Goal: Register for event/course

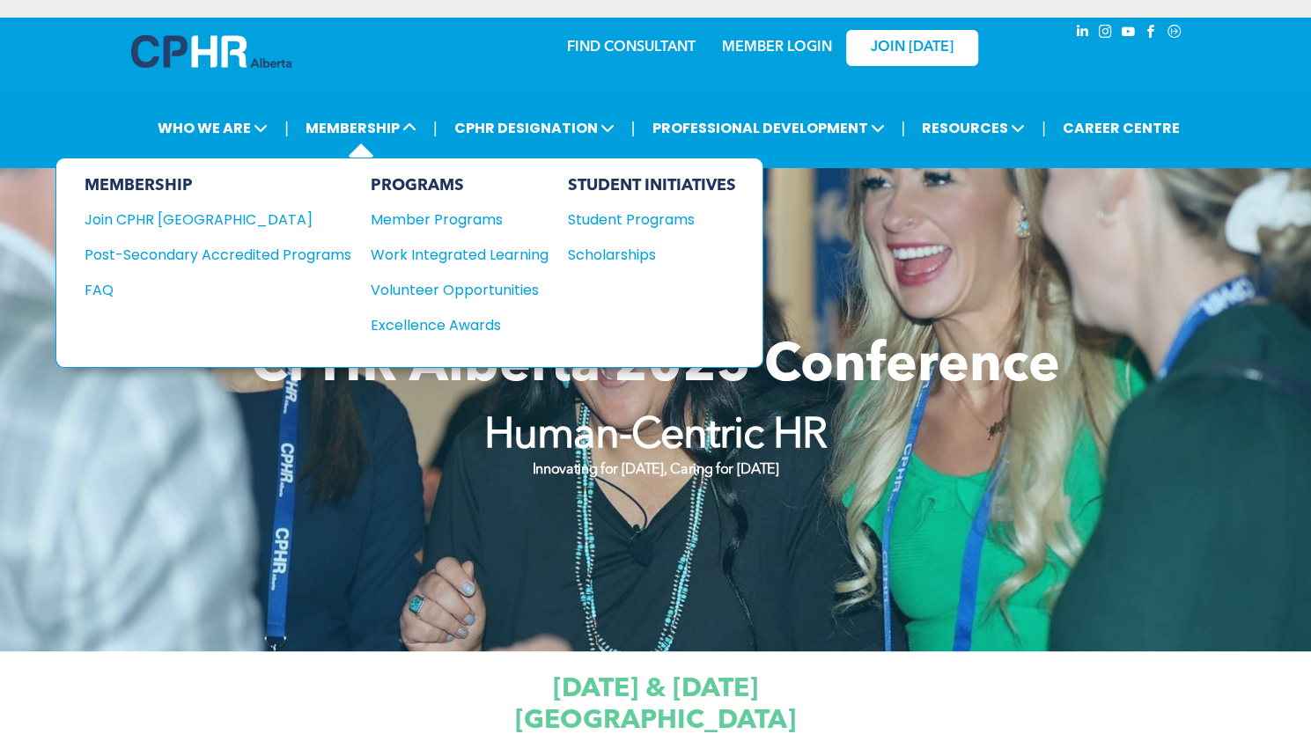
scroll to position [178, 0]
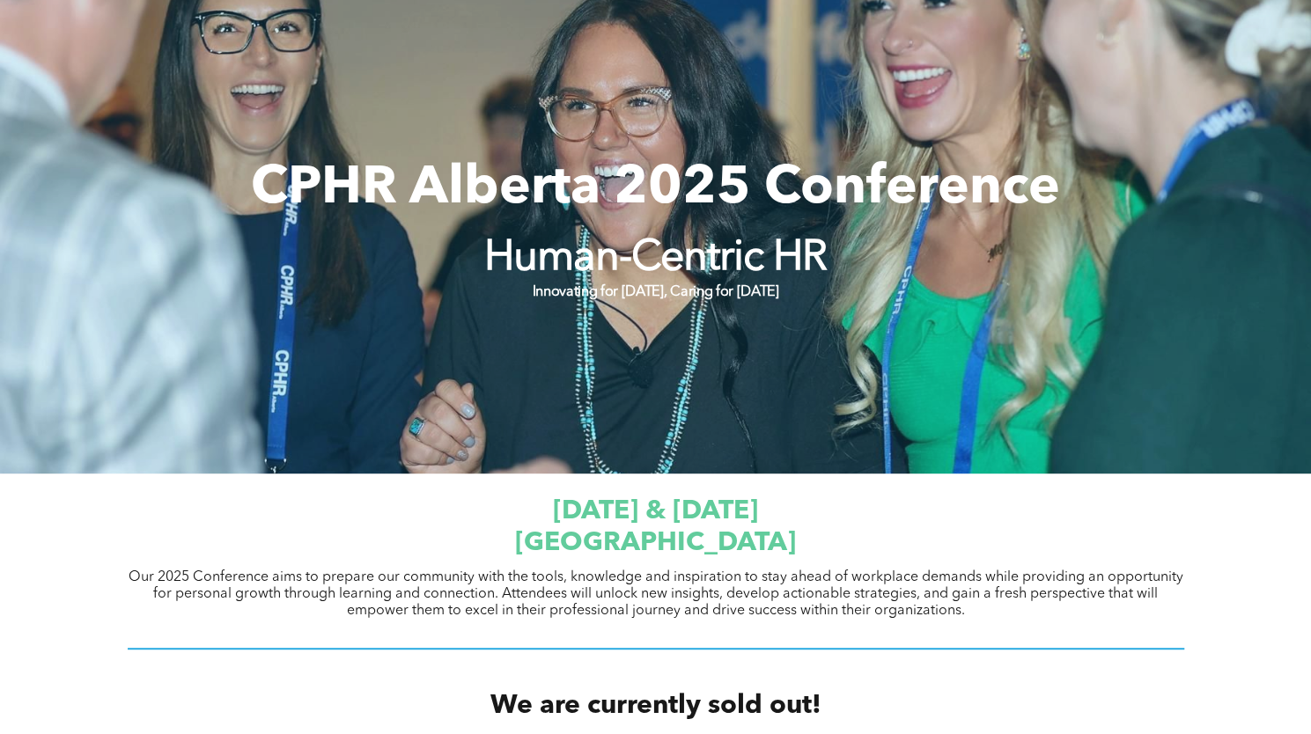
click at [599, 297] on strong "Innovating for [DATE], Caring for [DATE]" at bounding box center [655, 292] width 246 height 14
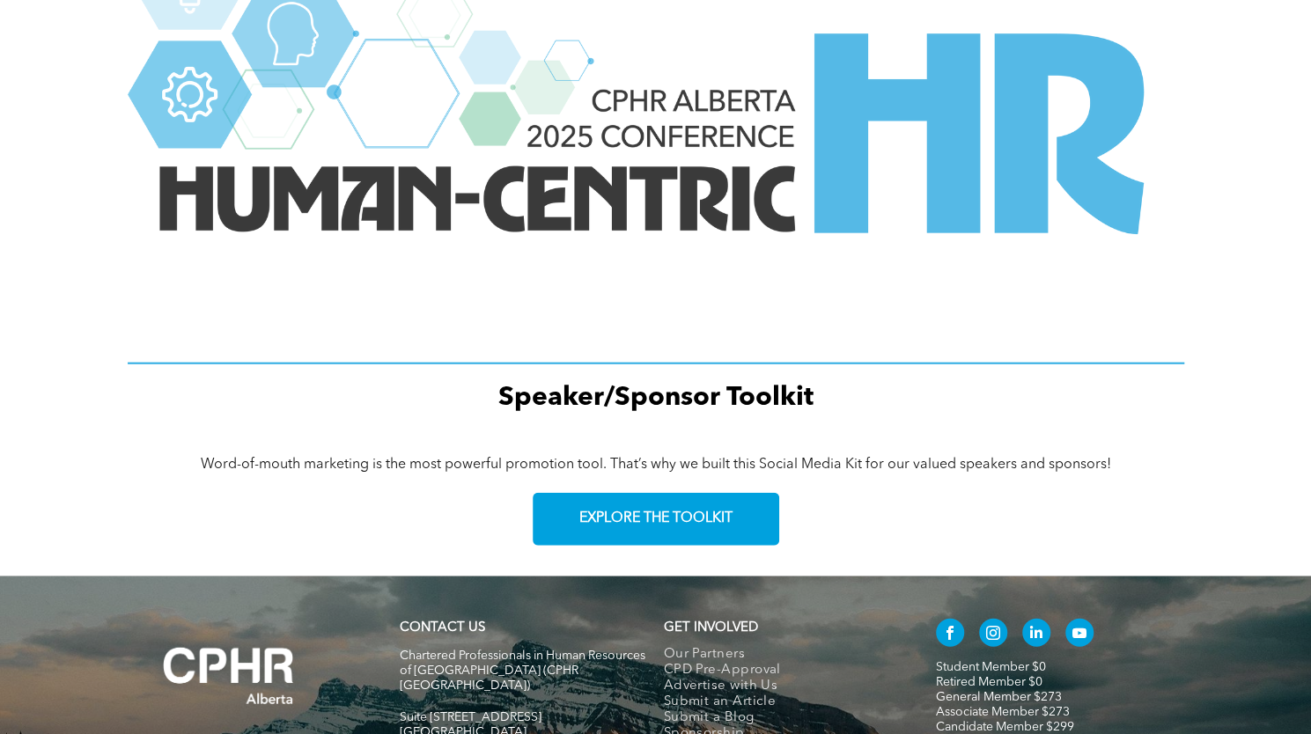
scroll to position [2497, 0]
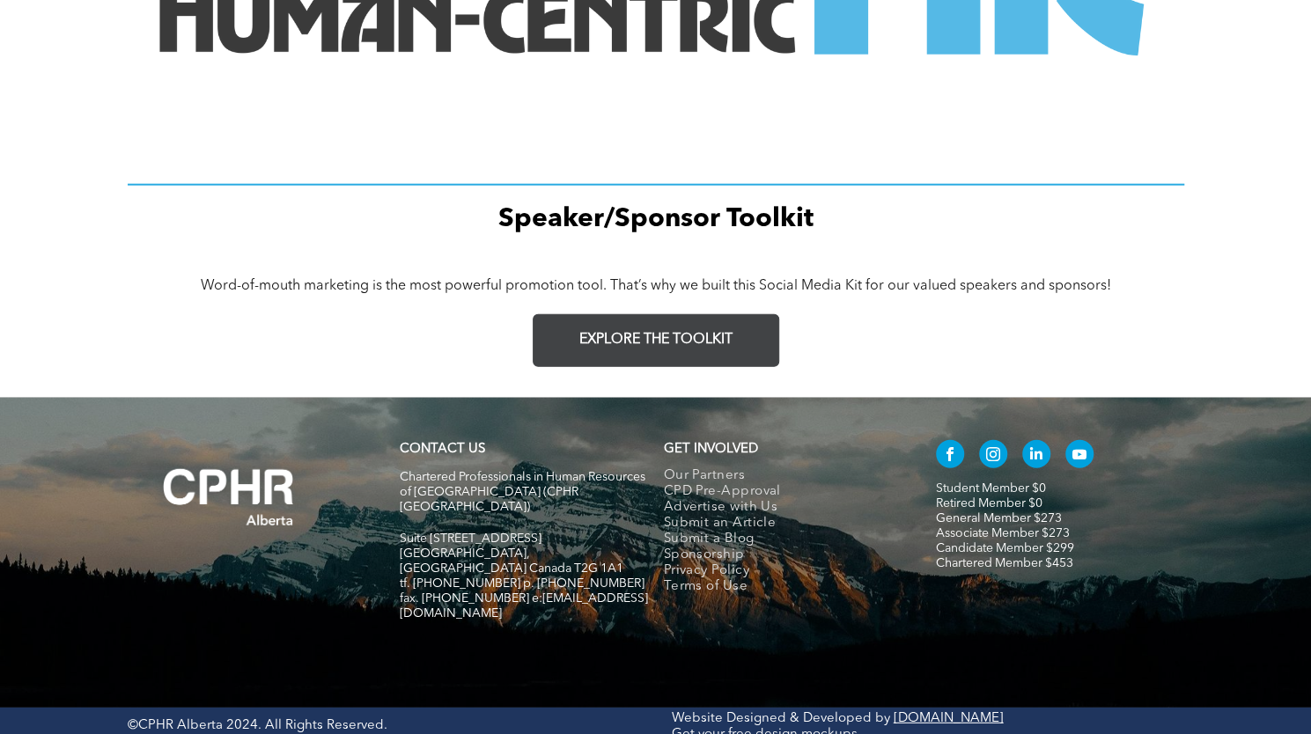
click at [651, 337] on span "EXPLORE THE TOOLKIT" at bounding box center [655, 340] width 153 height 17
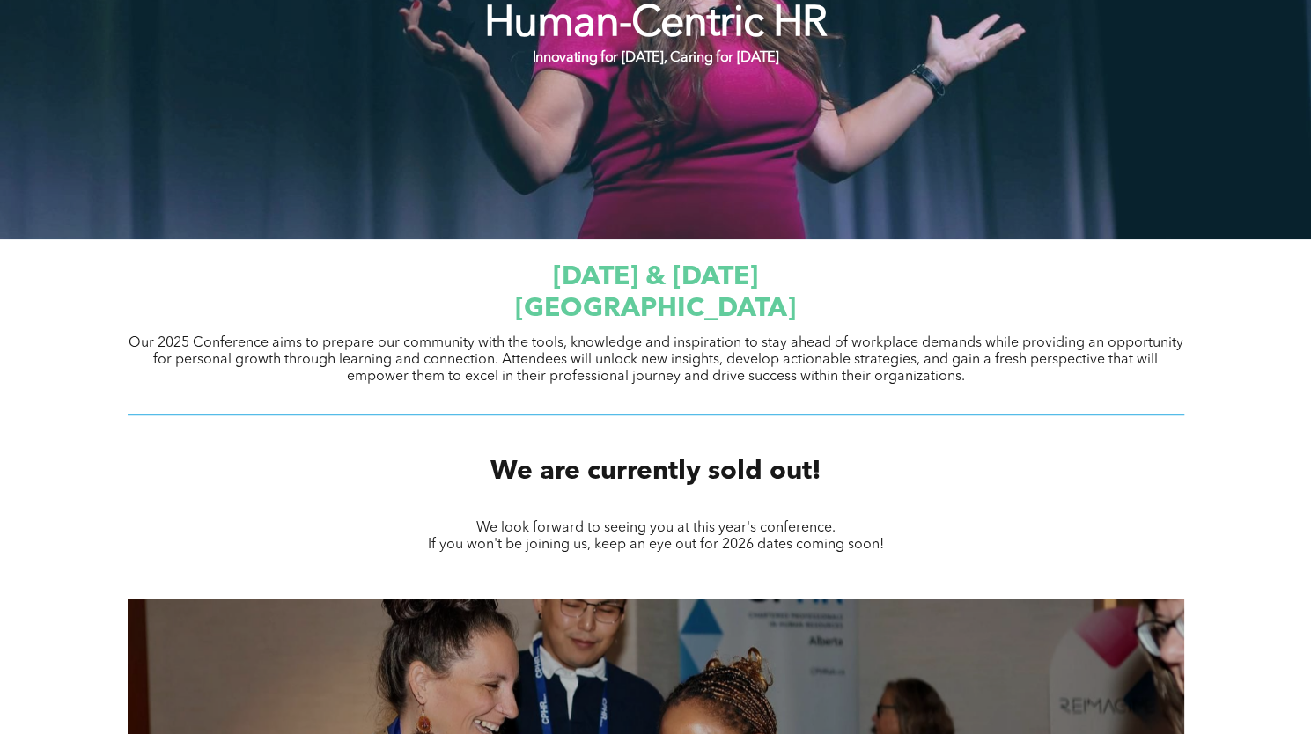
scroll to position [408, 0]
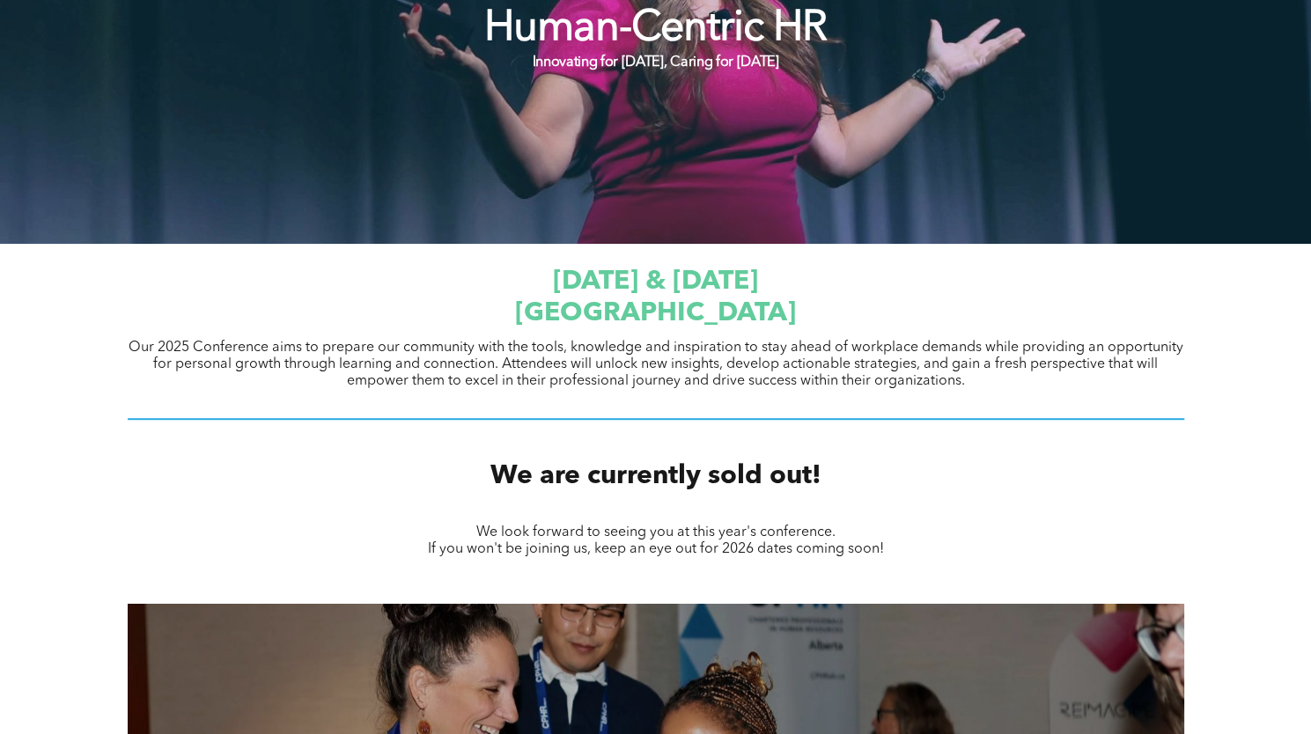
click at [613, 313] on span "JW Marriott Edmonton ICE District" at bounding box center [655, 313] width 281 height 26
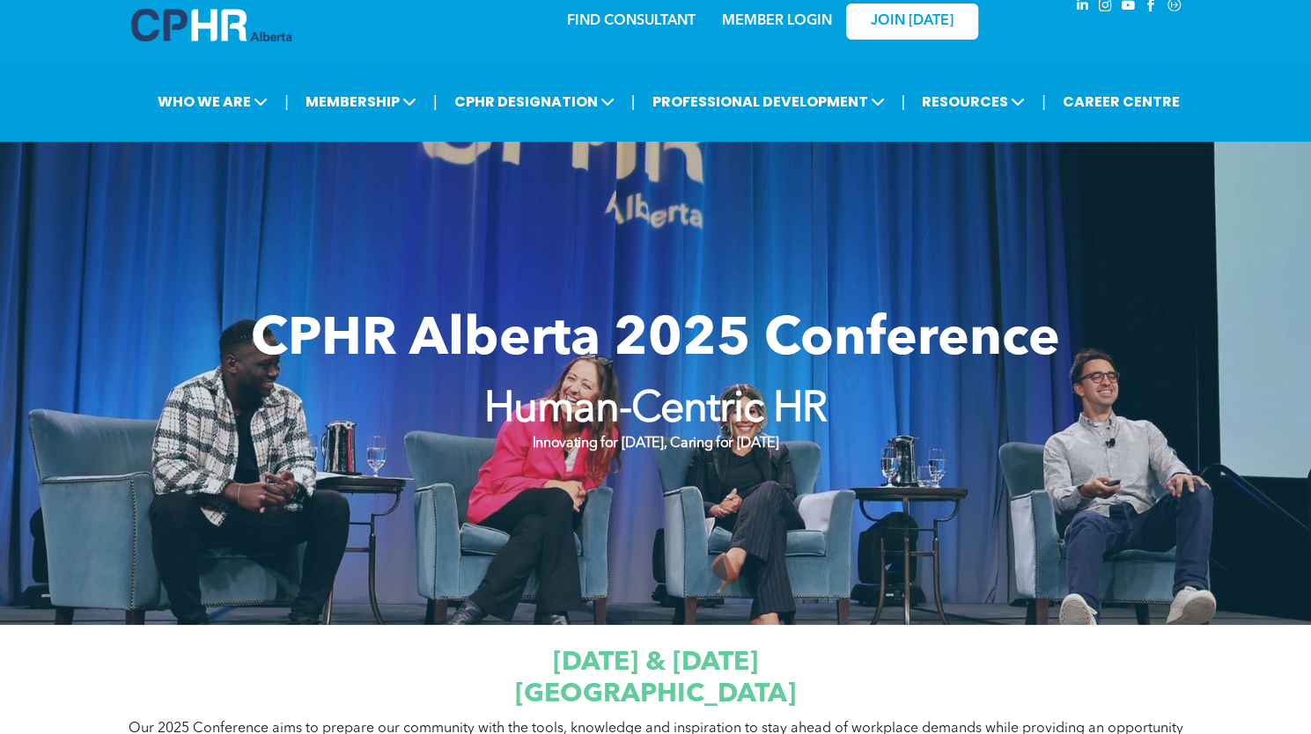
scroll to position [0, 0]
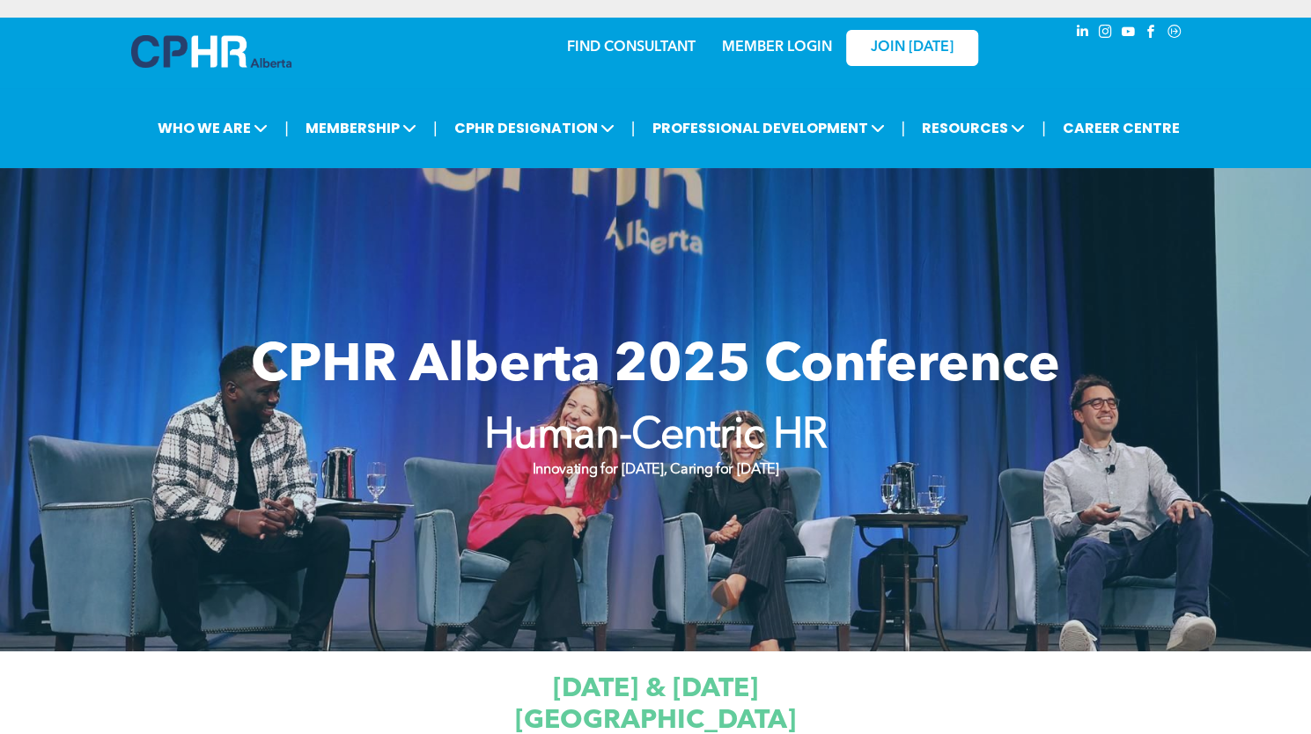
click at [577, 470] on strong "Innovating for Tomorrow, Caring for Today" at bounding box center [655, 470] width 246 height 14
click at [285, 307] on div at bounding box center [655, 409] width 1311 height 483
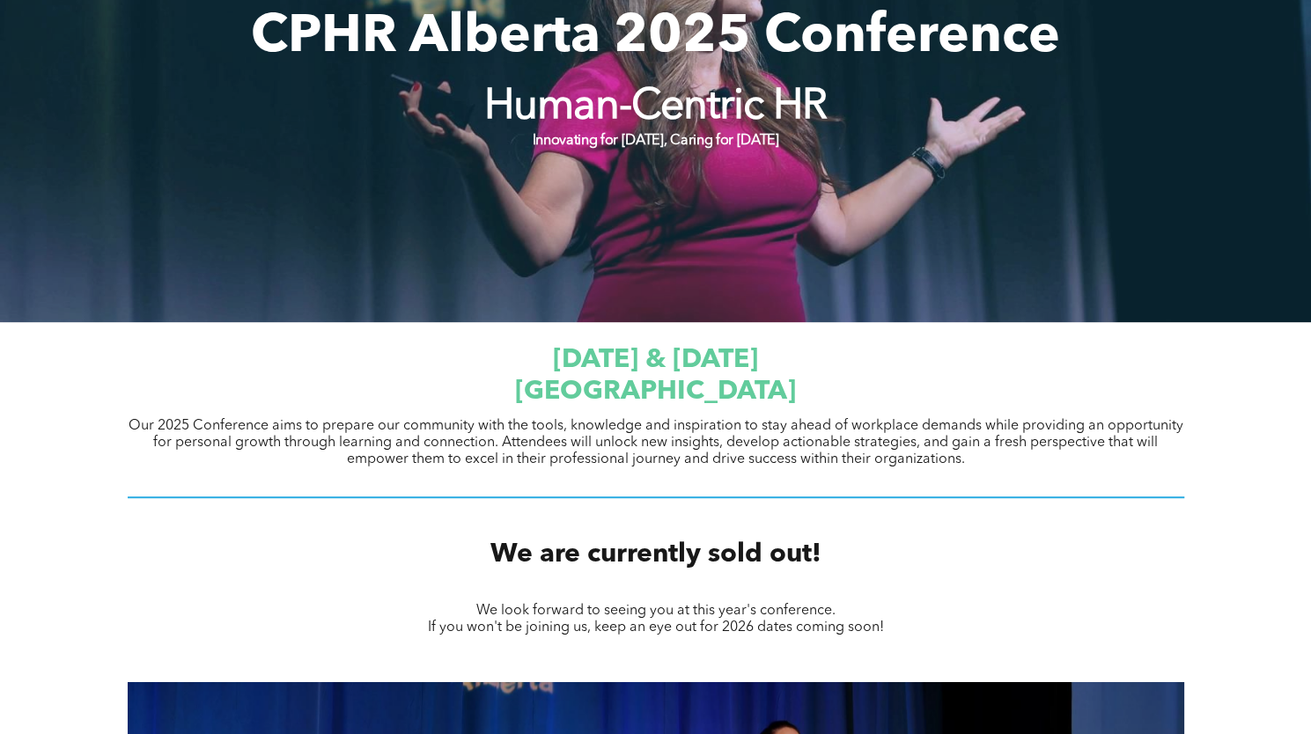
scroll to position [257, 0]
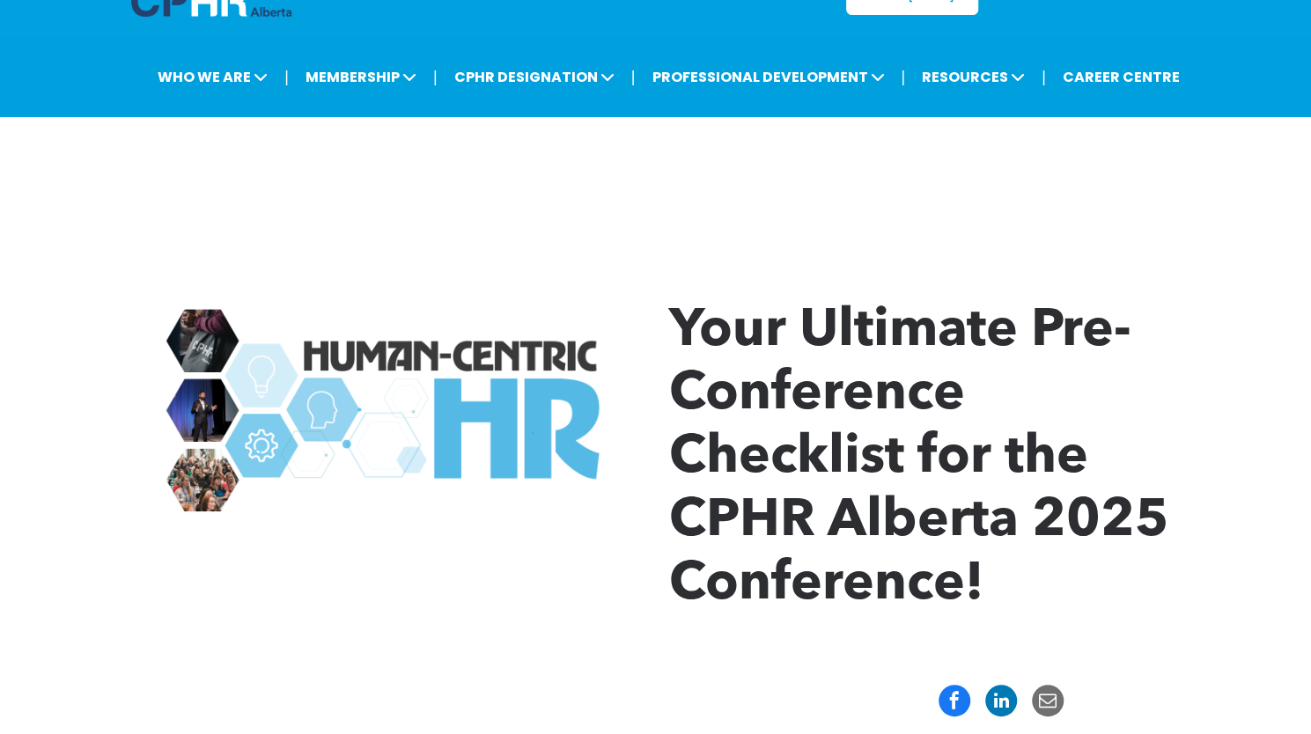
scroll to position [49, 0]
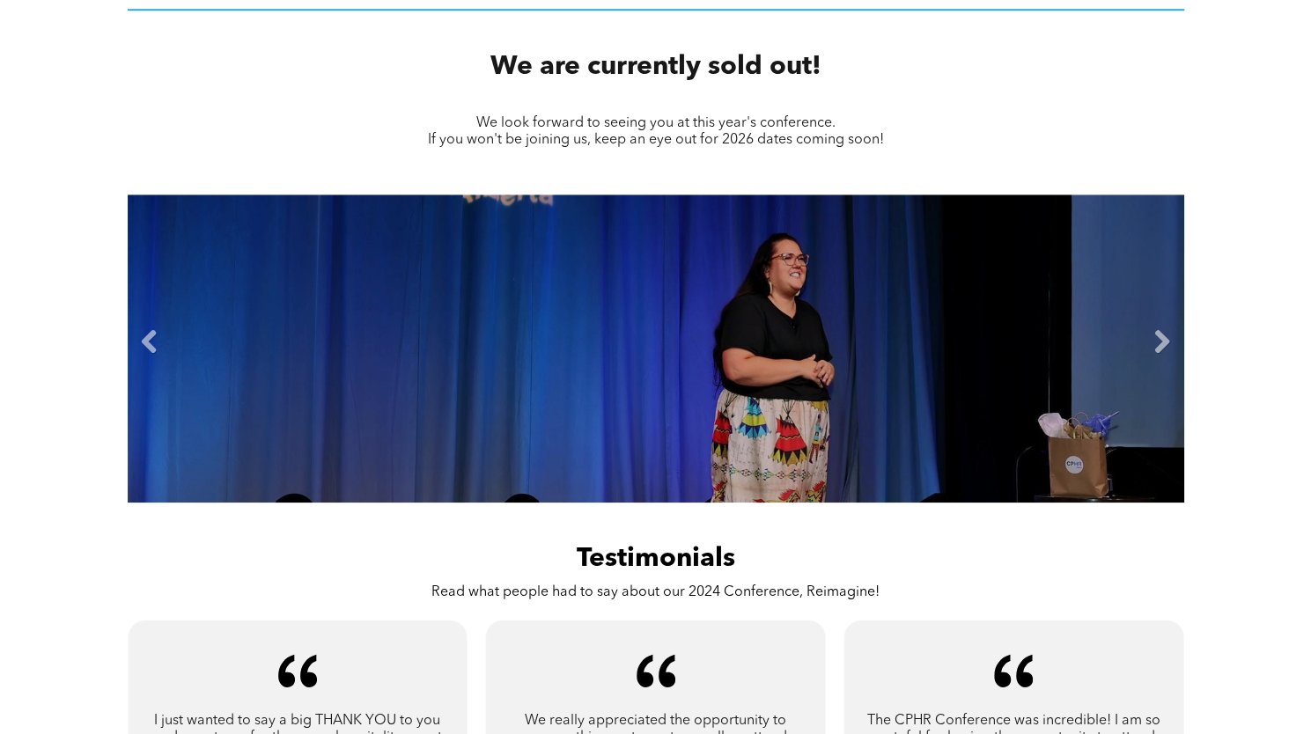
scroll to position [847, 0]
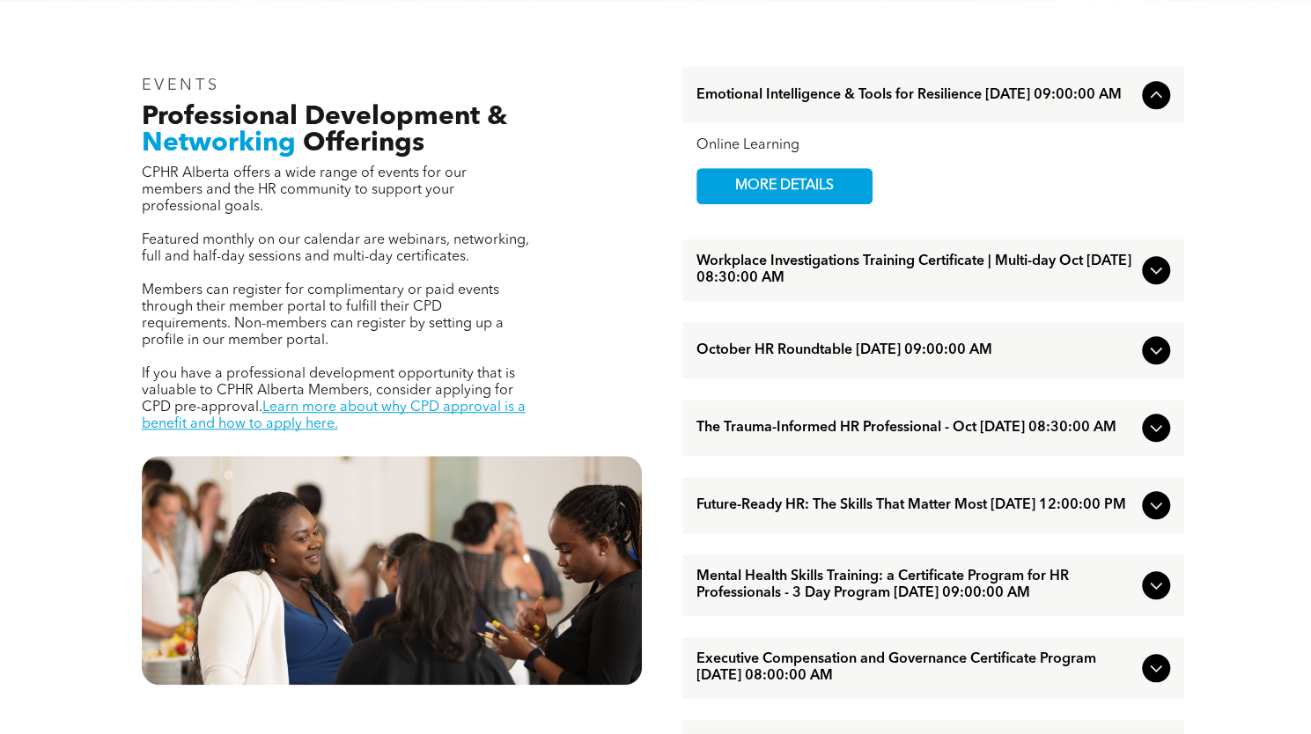
scroll to position [566, 0]
